Goal: Task Accomplishment & Management: Manage account settings

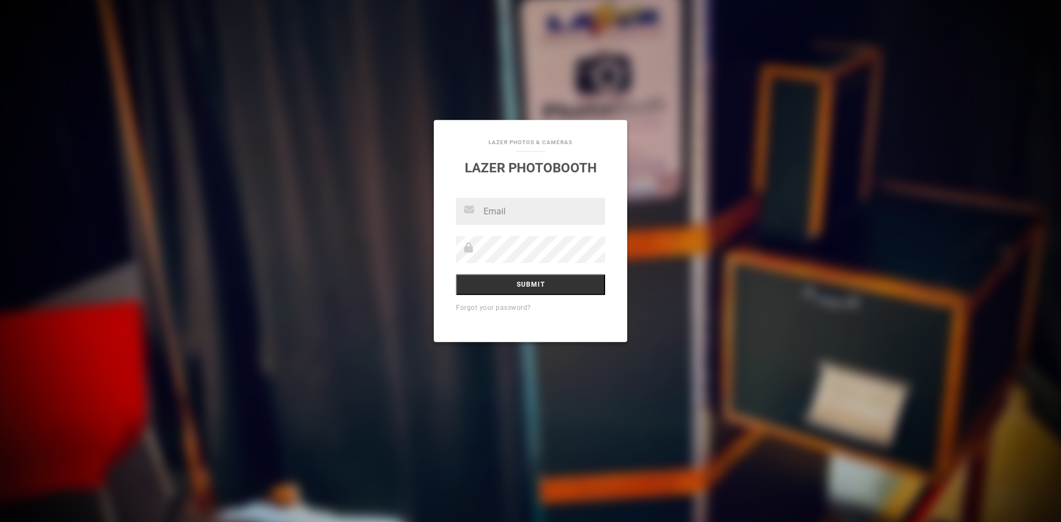
click at [469, 172] on link "Lazer Photobooth" at bounding box center [531, 167] width 132 height 15
click at [514, 230] on div "Submit Forgot your password?" at bounding box center [530, 270] width 193 height 144
click at [505, 215] on input "text" at bounding box center [530, 211] width 149 height 27
click at [535, 174] on link "Lazer Photobooth" at bounding box center [531, 167] width 132 height 15
click at [456, 188] on div "Lazer Photos & Cameras Lazer Photobooth" at bounding box center [530, 156] width 193 height 72
